Goal: Register for event/course

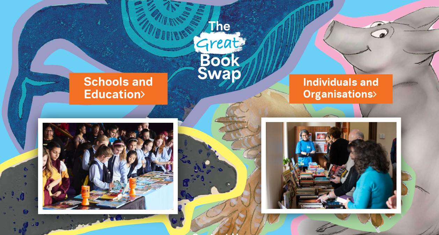
click at [124, 86] on link "Schools and Education" at bounding box center [118, 88] width 69 height 29
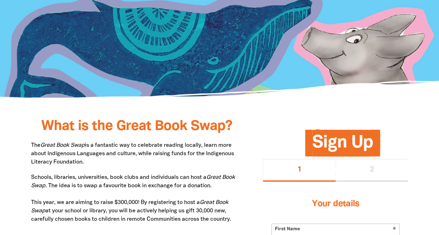
scroll to position [236, 0]
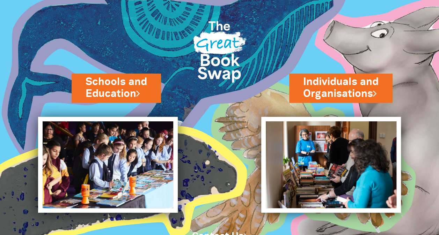
scroll to position [29, 0]
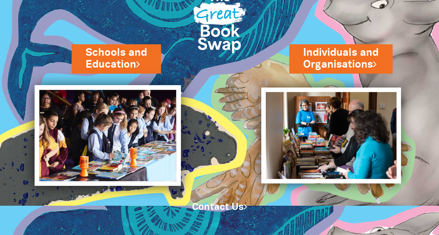
click at [122, 144] on img at bounding box center [108, 135] width 146 height 101
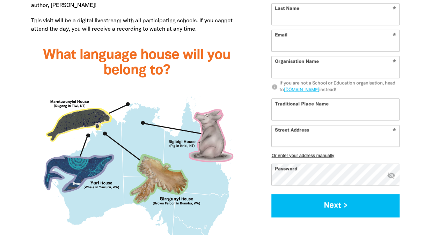
scroll to position [604, 0]
click at [122, 144] on img at bounding box center [136, 179] width 211 height 186
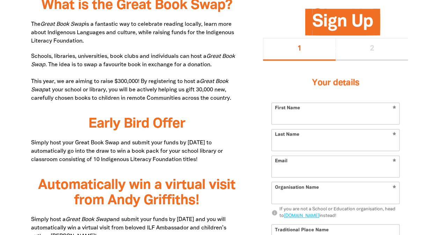
scroll to position [373, 0]
click at [301, 115] on input "First Name" at bounding box center [335, 113] width 127 height 21
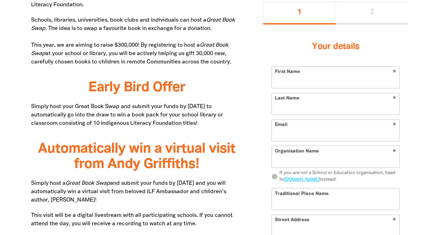
scroll to position [412, 0]
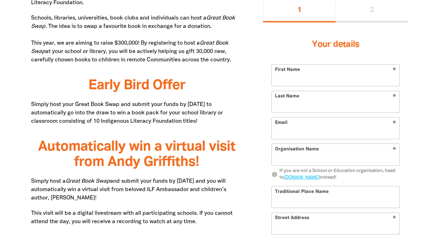
click at [320, 168] on div "If you are not a School or Education organisation, head to go.greatbookswap.org…" at bounding box center [339, 175] width 120 height 14
click at [320, 157] on input "Organisation Name" at bounding box center [335, 154] width 127 height 21
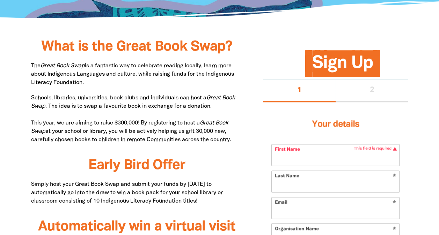
scroll to position [334, 0]
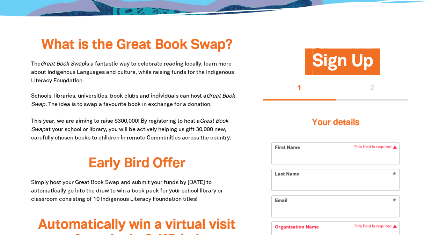
click at [300, 155] on input "First Name" at bounding box center [335, 153] width 127 height 21
type input "Emma"
click at [296, 183] on input "Last Name" at bounding box center [335, 179] width 127 height 21
type input "Tong"
click at [295, 210] on input "Email" at bounding box center [335, 206] width 127 height 21
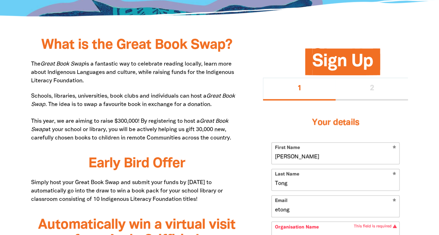
type input "etong24@eq.edu.au"
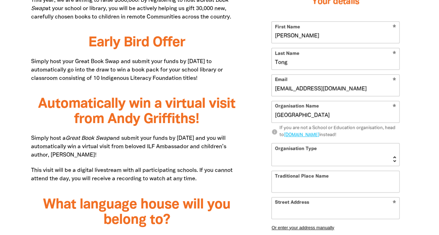
scroll to position [456, 0]
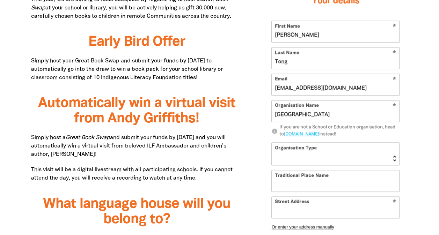
type input "Claremont Special School"
click at [297, 159] on select "Early Learning Primary School High School K-12 University or TAFE Community Lib…" at bounding box center [335, 154] width 127 height 22
select select "k12"
click at [272, 143] on select "Early Learning Primary School High School K-12 University or TAFE Community Lib…" at bounding box center [335, 154] width 127 height 22
click at [309, 182] on input "Traditional Place Name" at bounding box center [335, 180] width 127 height 21
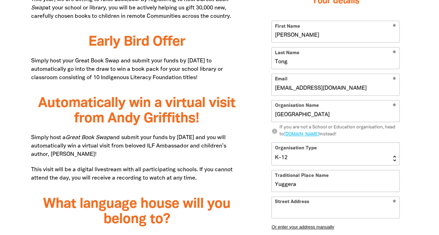
type input "Yuggera"
click at [309, 201] on input "Street Address" at bounding box center [335, 207] width 127 height 21
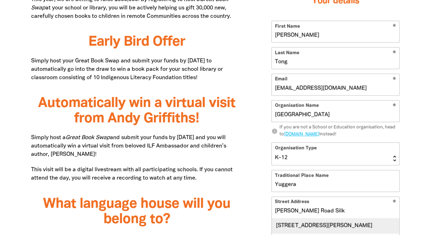
click at [300, 224] on div "136 Robertson Road, SILKSTONE QLD 4304" at bounding box center [335, 226] width 127 height 15
type input "136 Robertson Road, SILKSTONE QLD 4304"
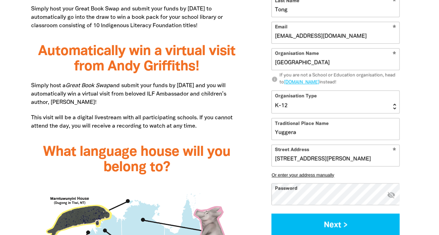
scroll to position [531, 0]
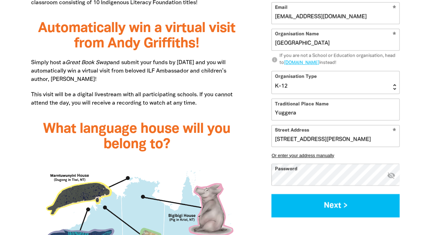
click at [391, 177] on icon "visibility_off" at bounding box center [391, 175] width 8 height 8
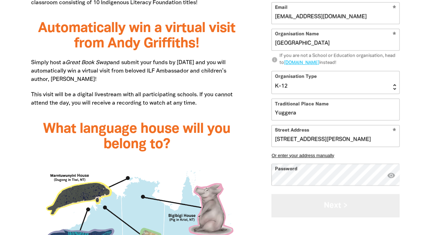
click at [347, 204] on button "Next >" at bounding box center [335, 205] width 128 height 23
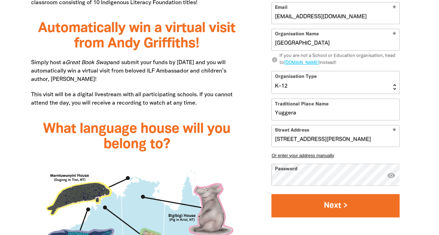
scroll to position [405, 0]
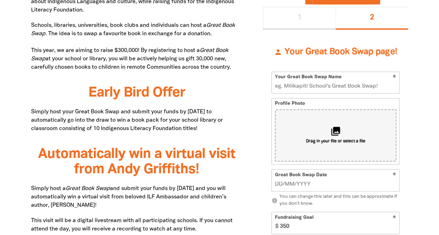
click at [321, 85] on input "Your Great Book Swap Name" at bounding box center [335, 82] width 127 height 21
type input "Claremont's Great Book Swap"
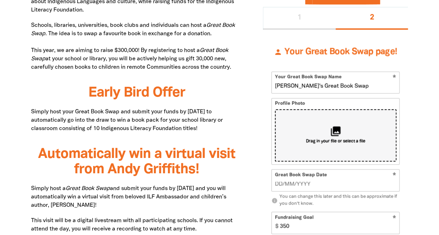
click at [335, 133] on icon "collections" at bounding box center [336, 132] width 12 height 12
click at [316, 139] on span "Drag in your file or select a file" at bounding box center [335, 142] width 59 height 6
type input "C:\fakepath\claremont.jpg"
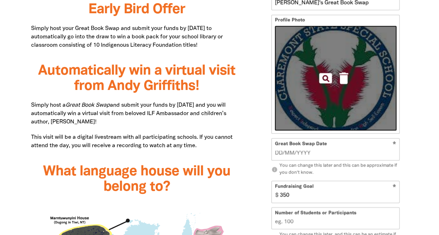
scroll to position [489, 0]
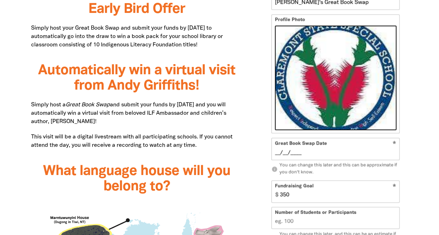
click at [324, 149] on input "__/__/____" at bounding box center [336, 153] width 122 height 8
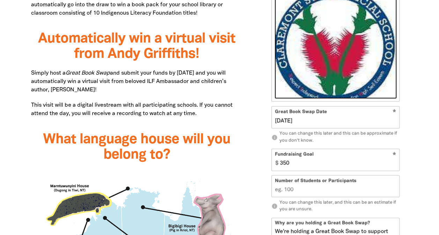
scroll to position [521, 0]
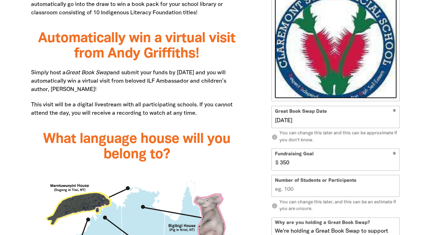
type input "03/09/2025"
click at [292, 163] on input "350" at bounding box center [338, 159] width 123 height 21
type input "100"
click at [288, 190] on input "Number of Students or Participants" at bounding box center [335, 186] width 127 height 21
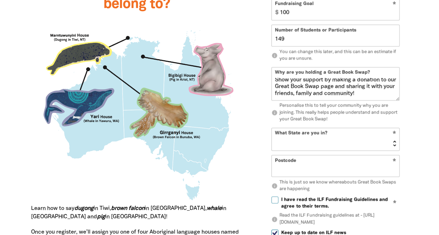
scroll to position [674, 0]
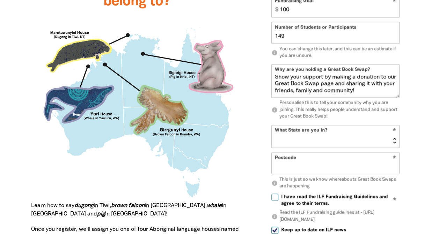
type input "149"
click at [318, 135] on select "NSW VIC QLD NT WA SA TAS ACT" at bounding box center [335, 137] width 127 height 22
select select "QLD"
click at [272, 126] on select "NSW VIC QLD NT WA SA TAS ACT" at bounding box center [335, 137] width 127 height 22
click at [304, 162] on input "Postcode" at bounding box center [335, 163] width 127 height 21
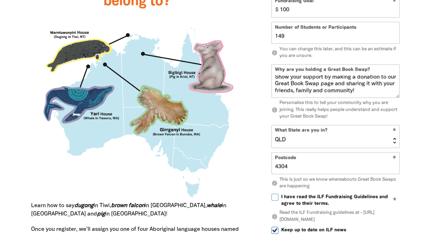
type input "4304"
click at [252, 174] on div "What is the Great Book Swap? The Great Book Swap is a fantastic way to celebrat…" at bounding box center [137, 85] width 232 height 746
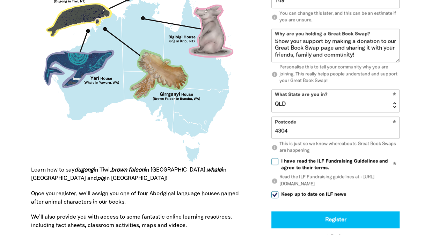
scroll to position [710, 0]
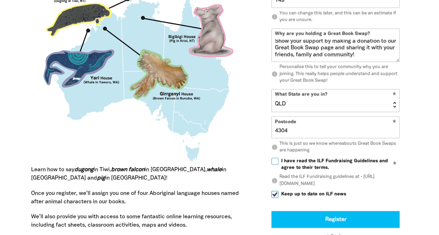
click at [275, 160] on input "I have read the ILF Fundraising Guidelines and agree to their terms." at bounding box center [274, 161] width 7 height 7
checkbox input "true"
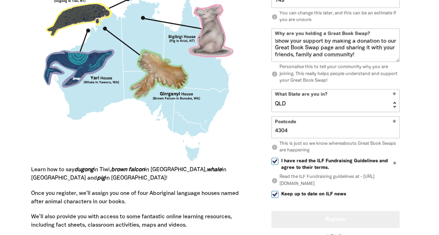
click at [305, 213] on button "Register" at bounding box center [335, 220] width 128 height 17
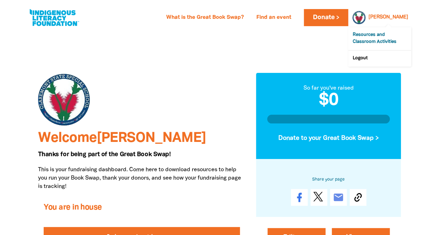
click at [385, 41] on link "Resources and Classroom Activities" at bounding box center [379, 38] width 63 height 23
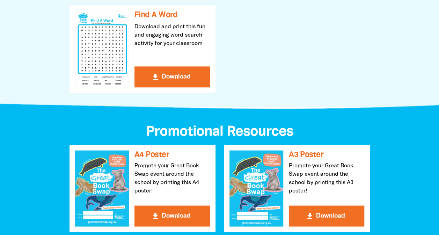
scroll to position [634, 0]
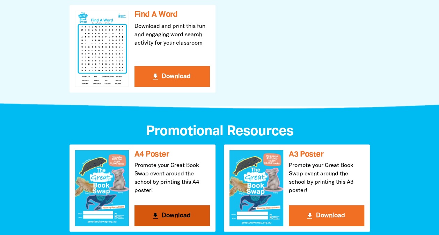
click at [170, 212] on button "get_app Download" at bounding box center [171, 215] width 75 height 21
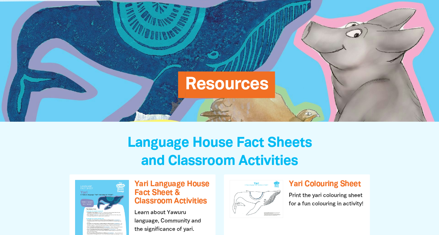
scroll to position [0, 0]
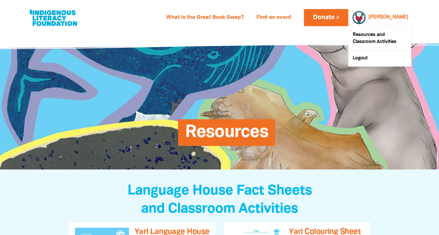
click at [400, 18] on link "Emma" at bounding box center [388, 17] width 40 height 5
click at [397, 16] on link "Emma" at bounding box center [388, 17] width 40 height 5
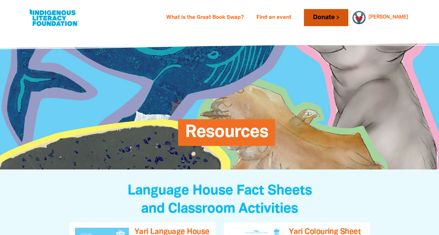
click at [348, 21] on link "Donate" at bounding box center [326, 17] width 44 height 17
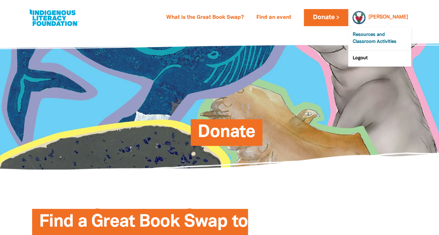
click at [377, 37] on link "Resources and Classroom Activities" at bounding box center [379, 38] width 63 height 23
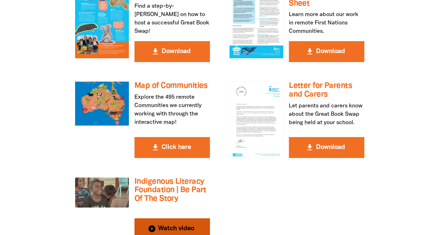
scroll to position [1313, 0]
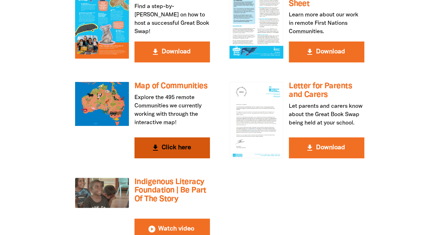
click at [168, 138] on button "get_app Click here" at bounding box center [171, 148] width 75 height 21
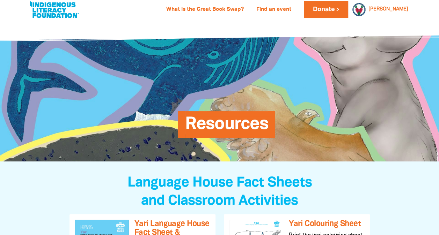
scroll to position [0, 0]
